Goal: Check status: Check status

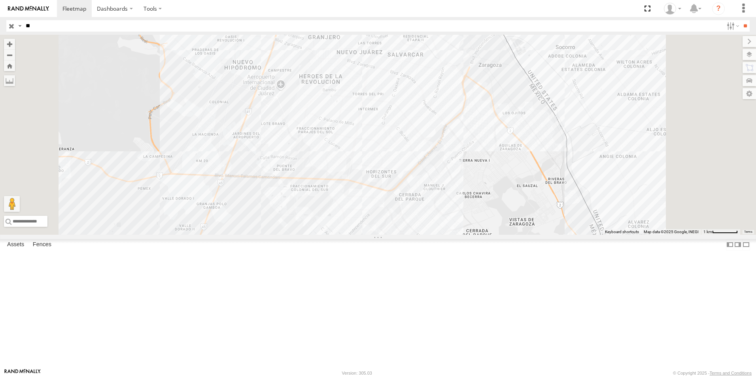
type input "*"
click at [73, 24] on input "text" at bounding box center [373, 25] width 701 height 11
type input "***"
click at [741, 20] on input "**" at bounding box center [745, 25] width 9 height 11
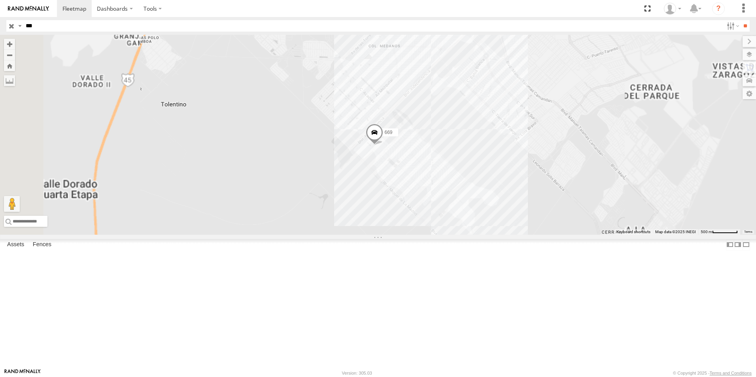
click at [0, 0] on div "FLEXTRANSFER" at bounding box center [0, 0] width 0 height 0
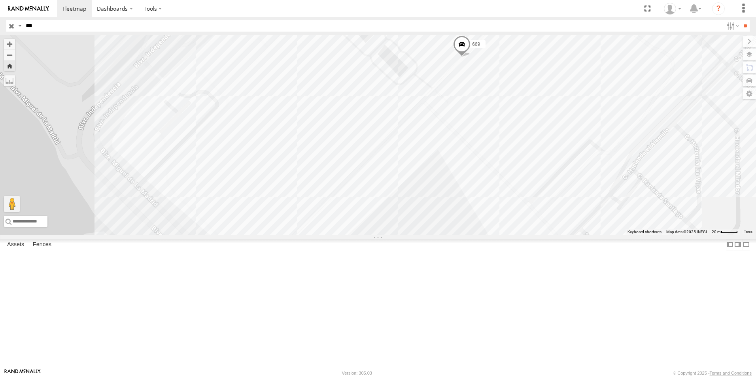
drag, startPoint x: 446, startPoint y: 252, endPoint x: 530, endPoint y: 174, distance: 114.4
click at [530, 174] on div "669" at bounding box center [378, 135] width 756 height 200
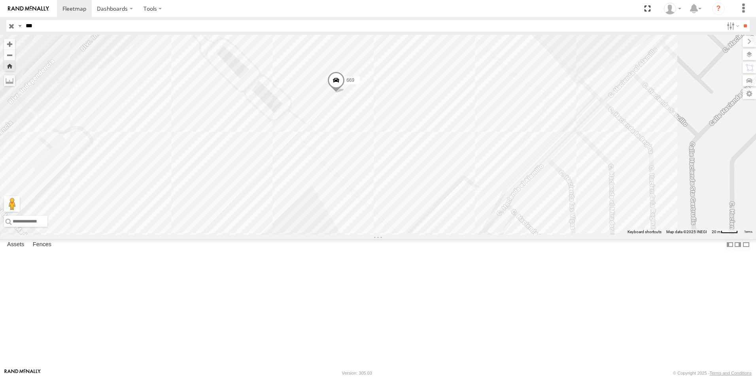
drag, startPoint x: 538, startPoint y: 179, endPoint x: 410, endPoint y: 218, distance: 133.7
click at [410, 218] on div "669" at bounding box center [378, 135] width 756 height 200
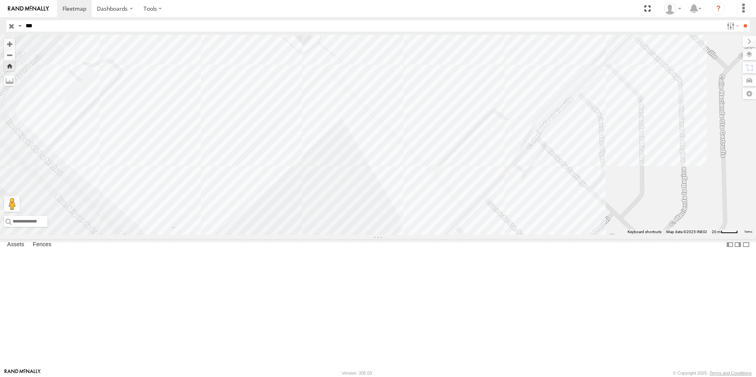
drag, startPoint x: 418, startPoint y: 266, endPoint x: 452, endPoint y: 188, distance: 85.2
click at [452, 188] on div "669" at bounding box center [378, 135] width 756 height 200
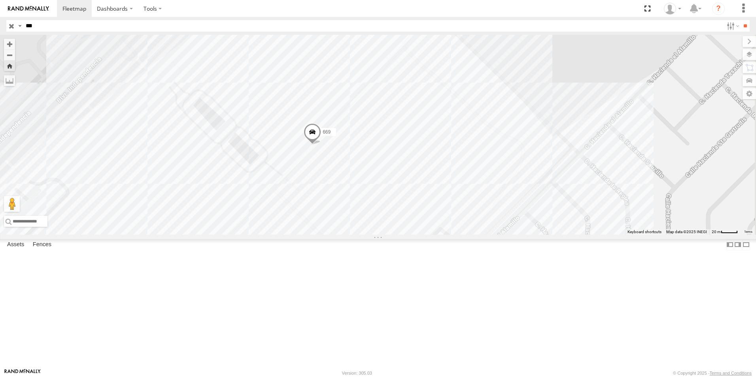
drag, startPoint x: 465, startPoint y: 157, endPoint x: 414, endPoint y: 279, distance: 132.4
click at [414, 235] on div "669" at bounding box center [378, 135] width 756 height 200
